Goal: Information Seeking & Learning: Learn about a topic

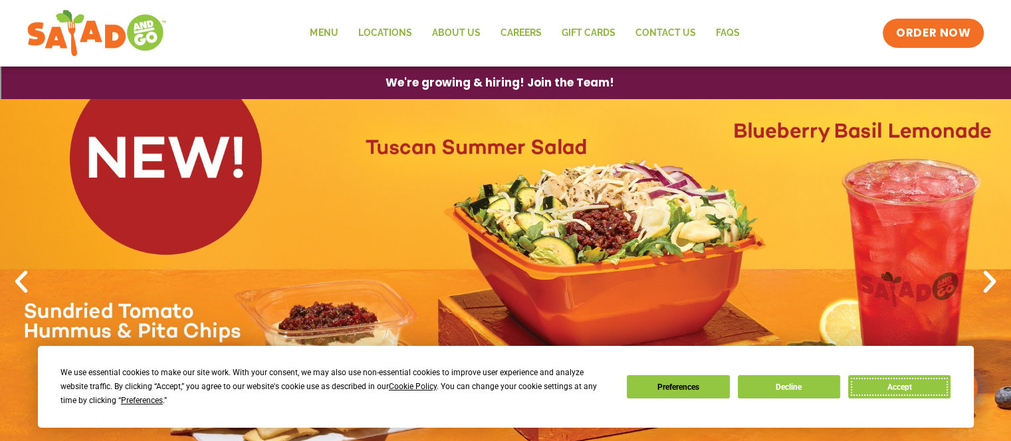
click at [879, 385] on button "Accept" at bounding box center [899, 386] width 102 height 23
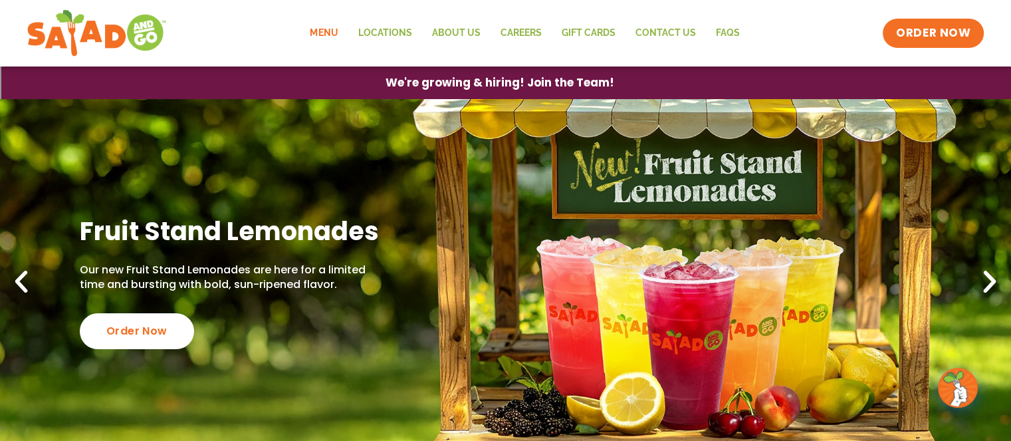
click at [326, 29] on link "Menu" at bounding box center [324, 33] width 48 height 31
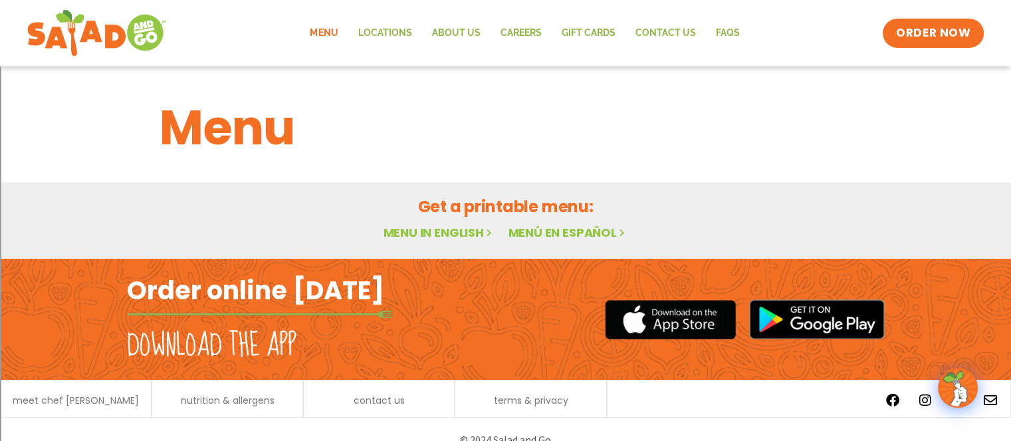
scroll to position [21, 0]
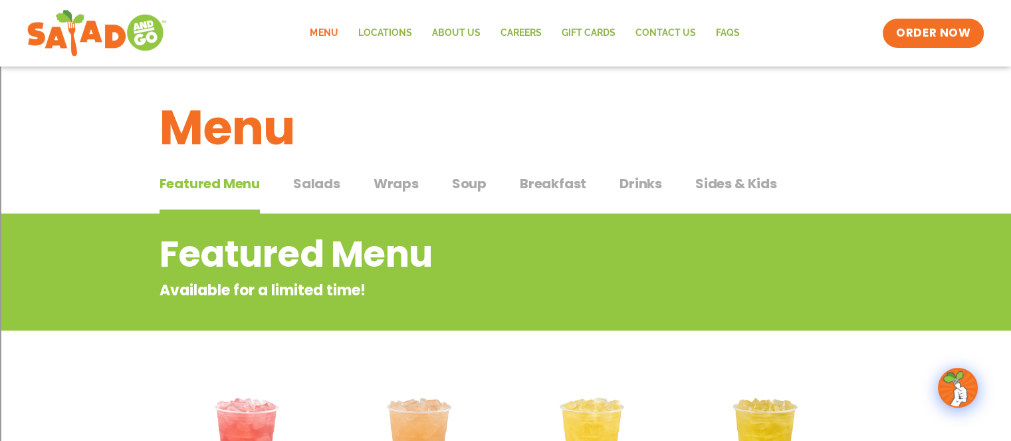
click at [312, 183] on span "Salads" at bounding box center [316, 183] width 47 height 20
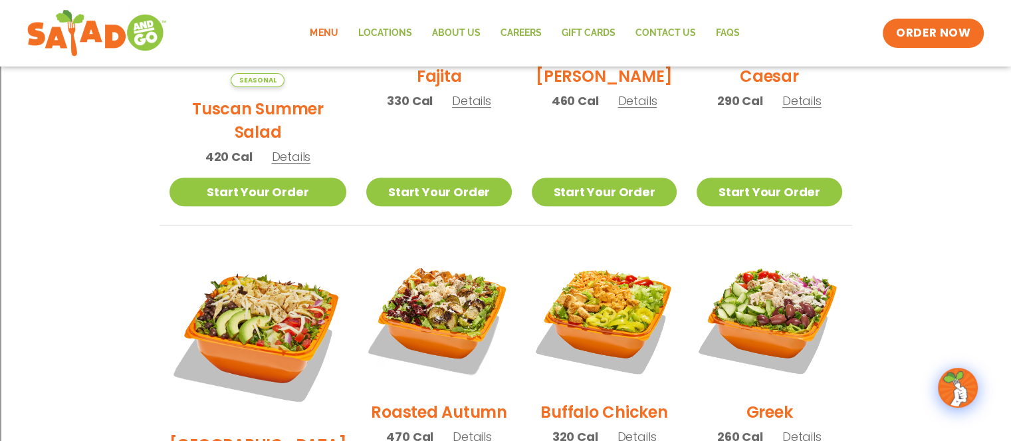
scroll to position [598, 0]
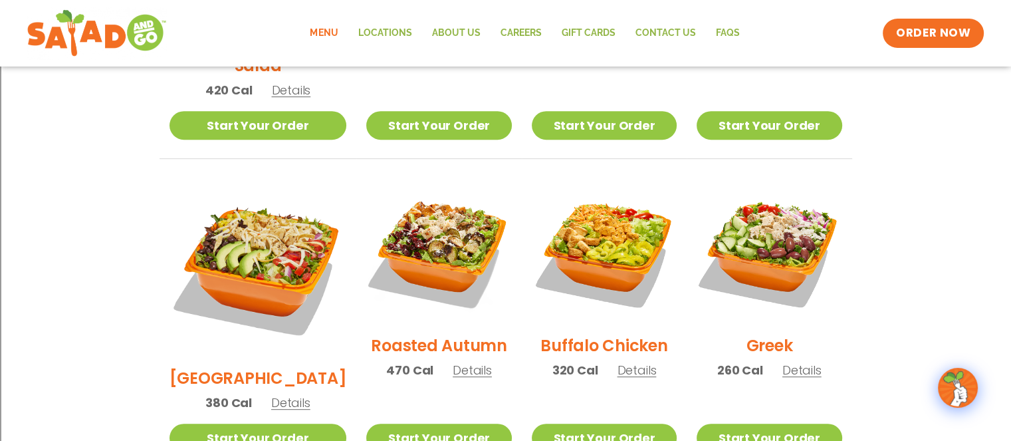
click at [271, 394] on span "Details" at bounding box center [290, 402] width 39 height 17
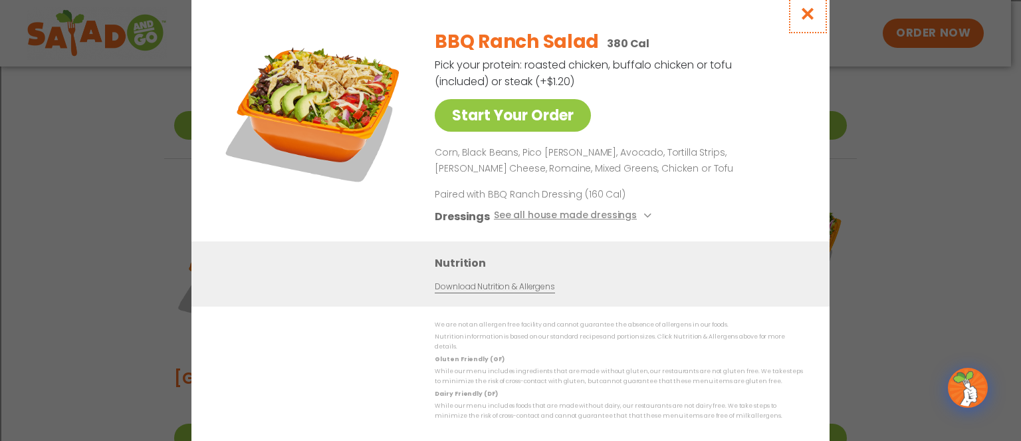
click at [807, 19] on icon "Close modal" at bounding box center [807, 14] width 17 height 14
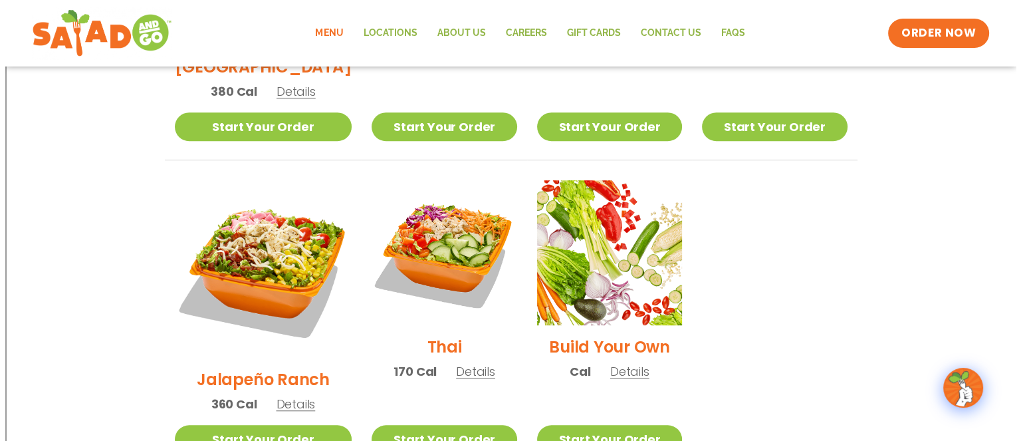
scroll to position [930, 0]
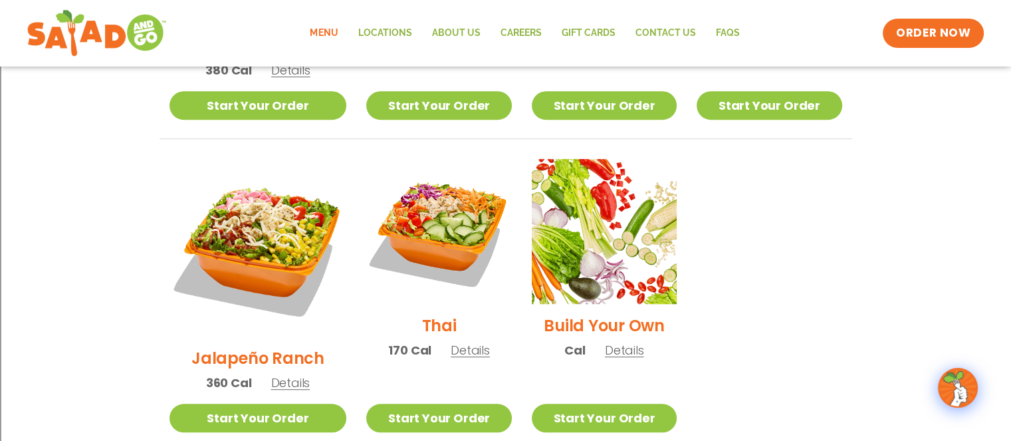
click at [287, 374] on span "Details" at bounding box center [289, 382] width 39 height 17
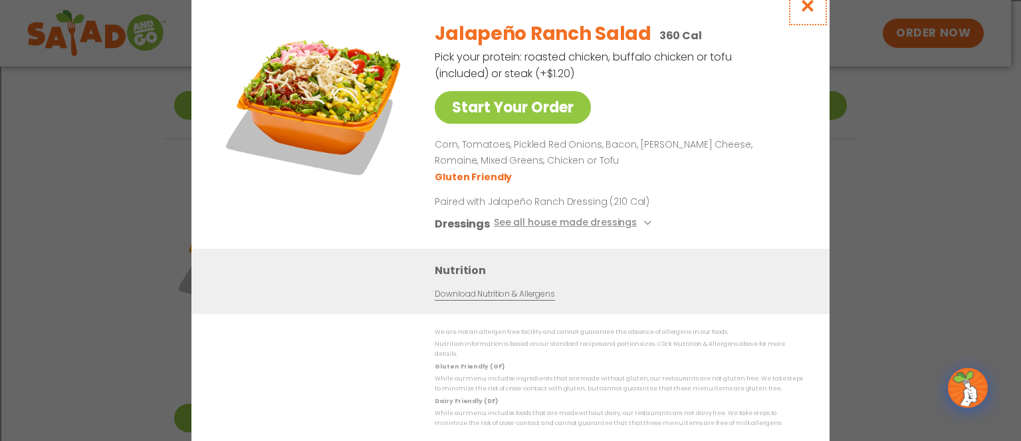
click at [811, 13] on icon "Close modal" at bounding box center [807, 6] width 17 height 14
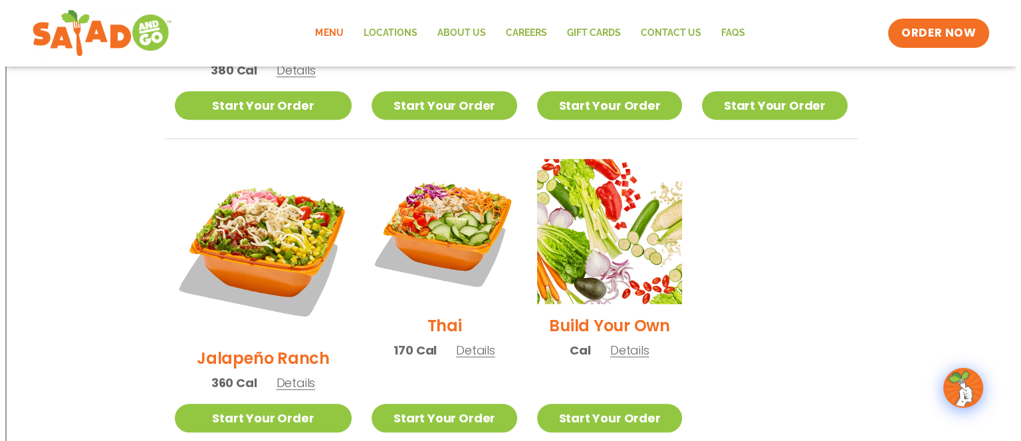
scroll to position [1000, 0]
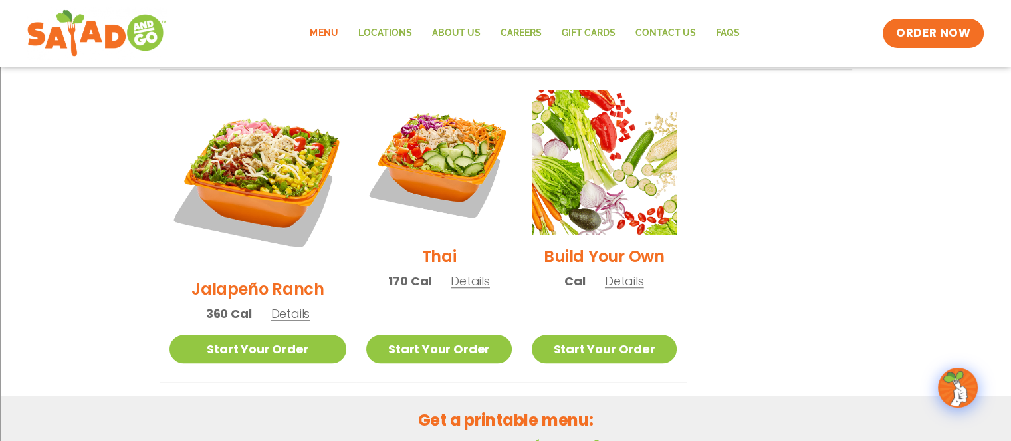
click at [608, 272] on span "Details" at bounding box center [624, 280] width 39 height 17
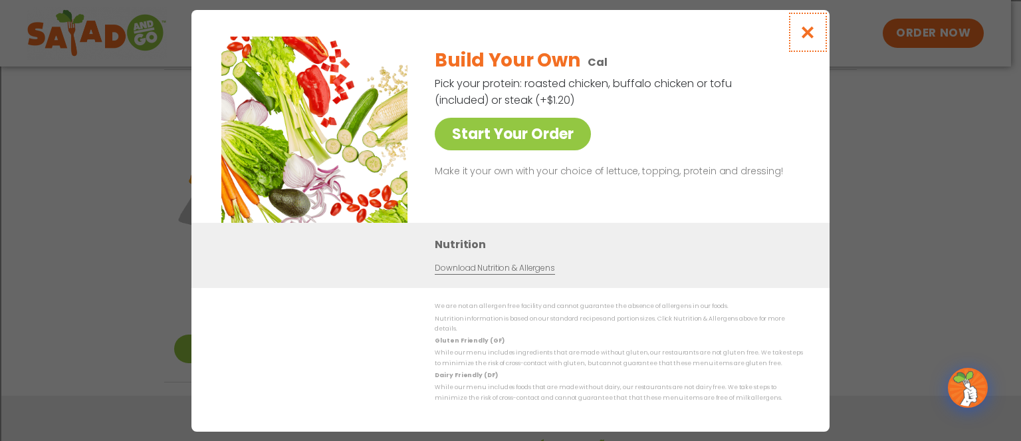
click at [796, 35] on button "Close modal" at bounding box center [807, 32] width 43 height 45
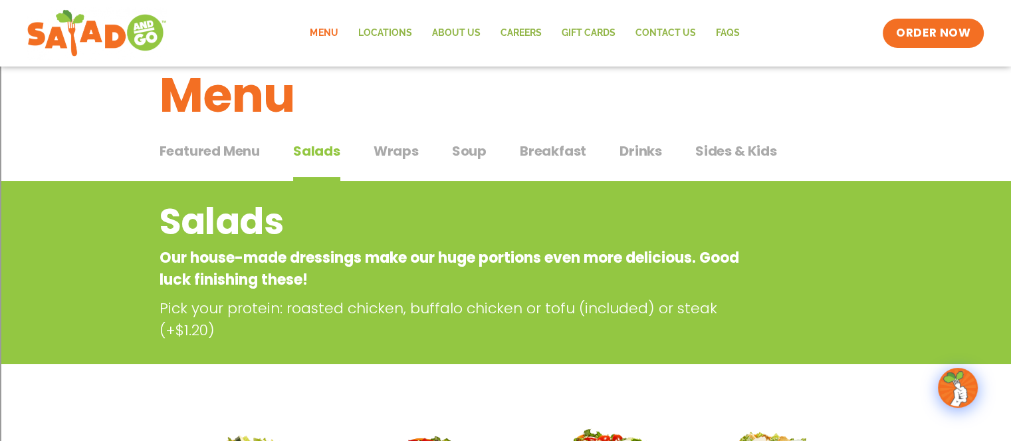
scroll to position [0, 0]
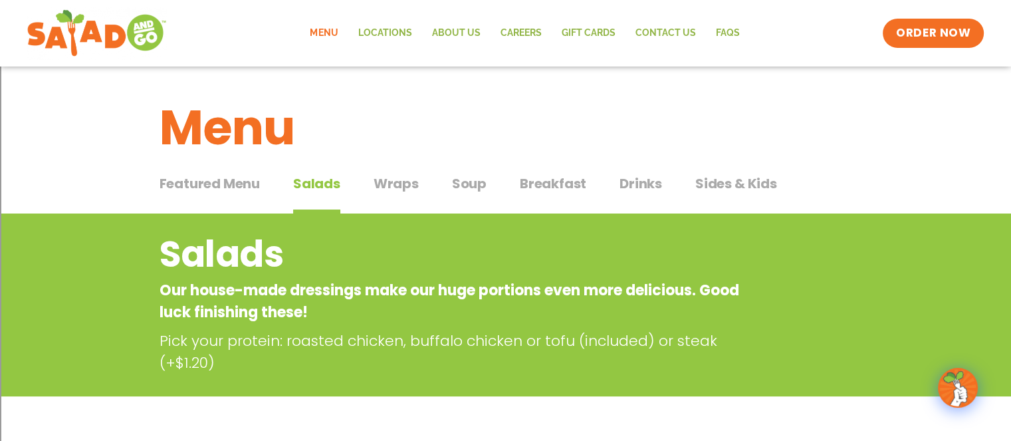
click at [392, 185] on span "Wraps" at bounding box center [395, 183] width 45 height 20
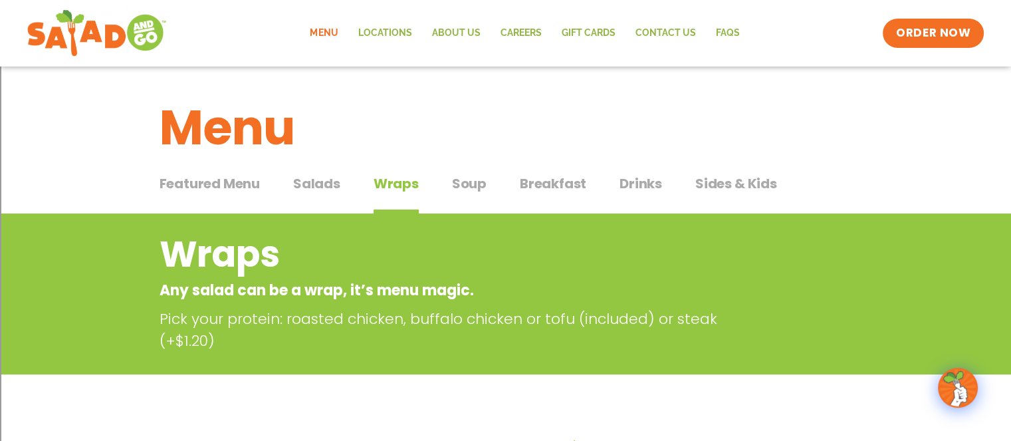
click at [338, 188] on span "Salads" at bounding box center [316, 183] width 47 height 20
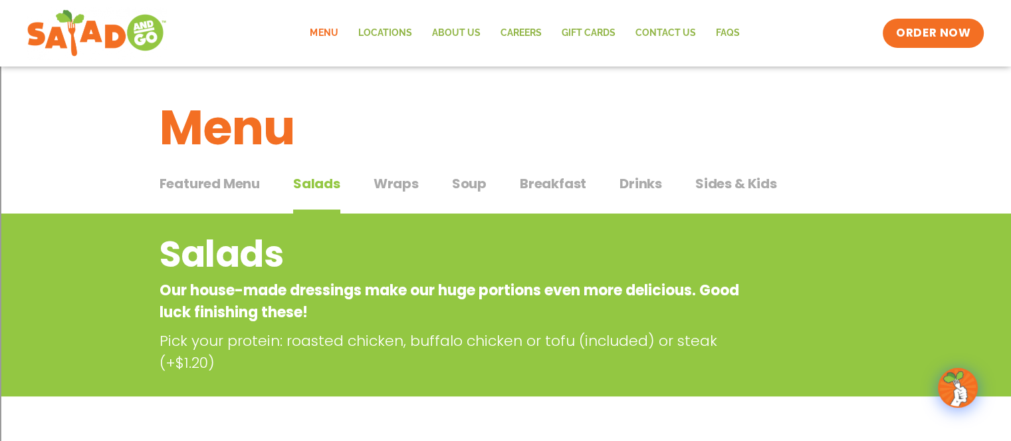
click at [404, 185] on span "Wraps" at bounding box center [395, 183] width 45 height 20
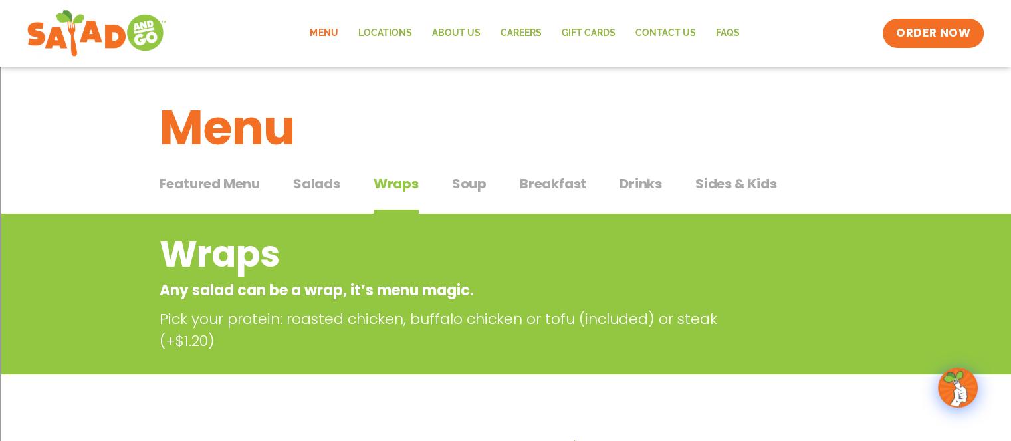
click at [481, 183] on span "Soup" at bounding box center [469, 183] width 35 height 20
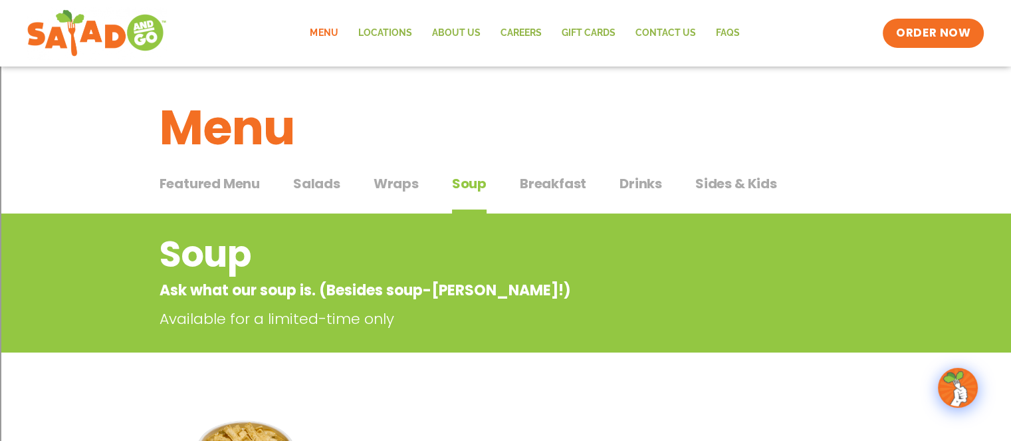
click at [539, 165] on div "Menu" at bounding box center [505, 117] width 1011 height 102
click at [539, 179] on span "Breakfast" at bounding box center [553, 183] width 66 height 20
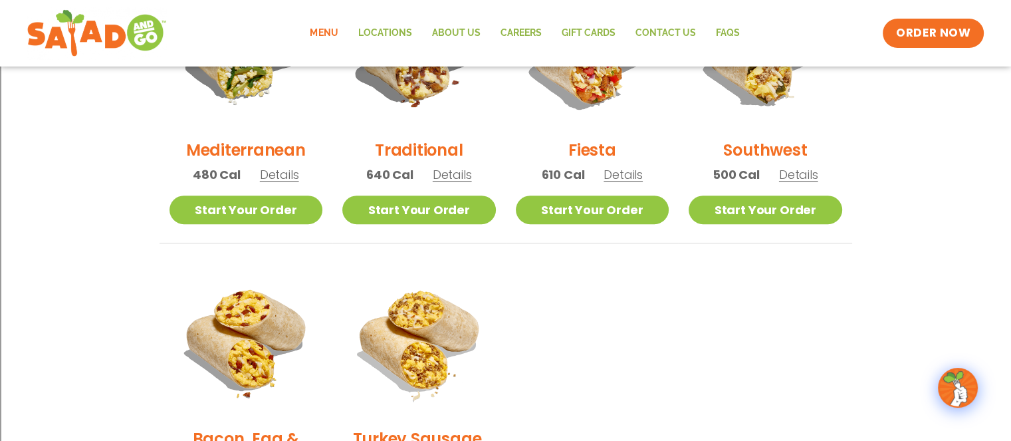
scroll to position [332, 0]
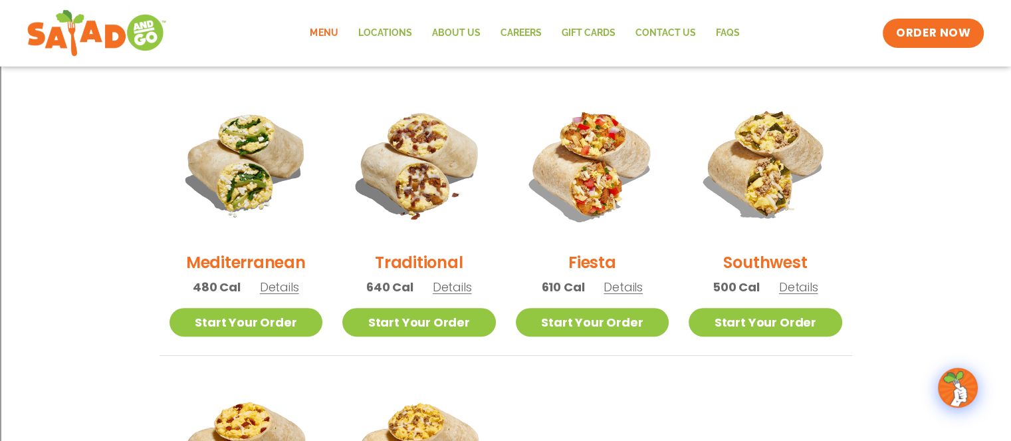
click at [464, 284] on span "Details" at bounding box center [452, 286] width 39 height 17
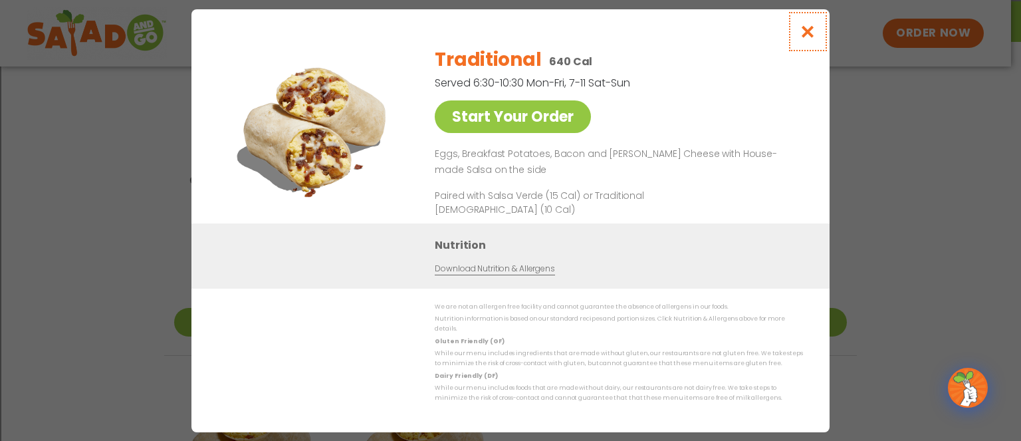
click at [807, 31] on icon "Close modal" at bounding box center [807, 32] width 17 height 14
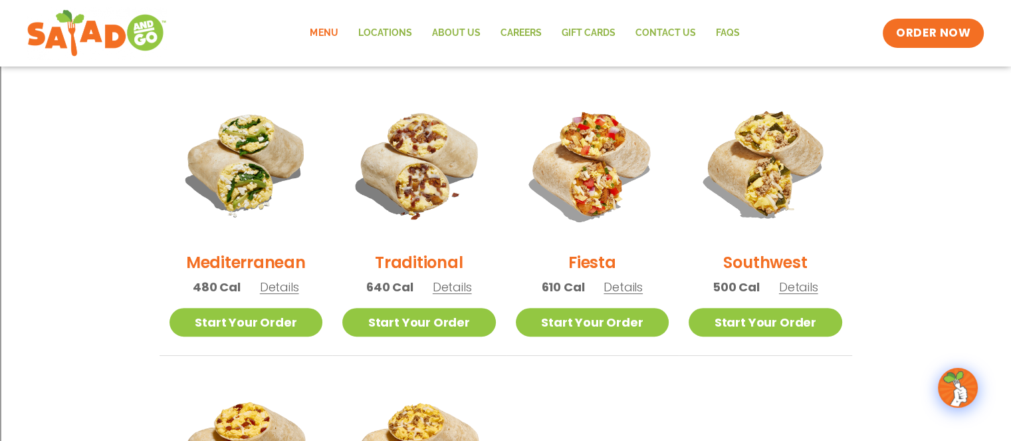
scroll to position [133, 0]
